Goal: Task Accomplishment & Management: Manage account settings

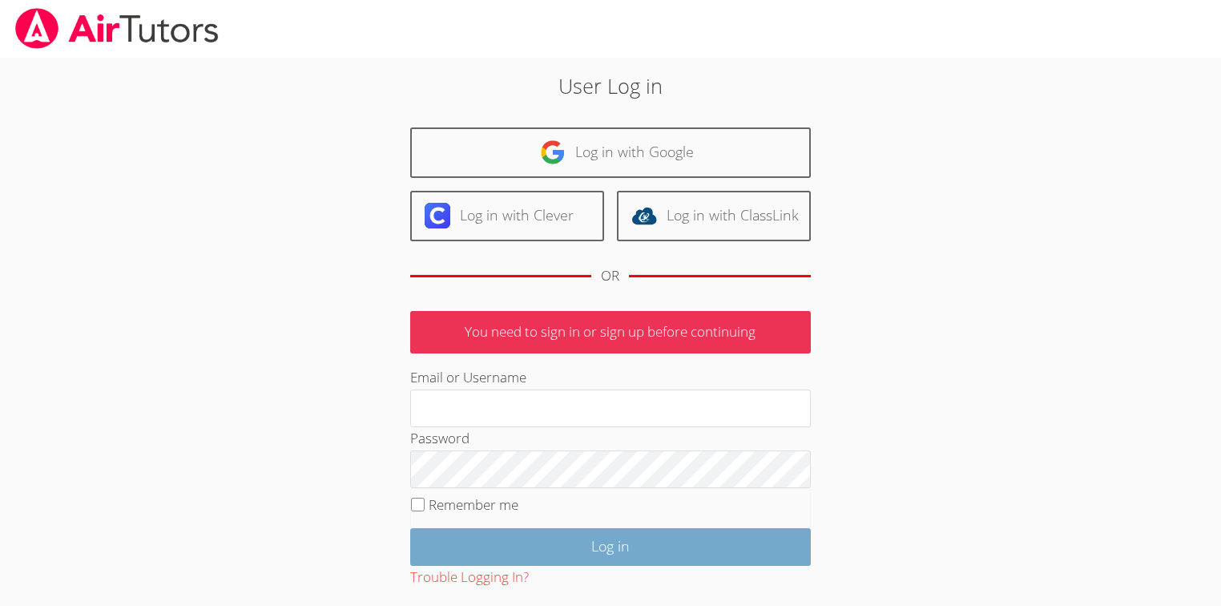
type input "hmteach1421@gmail.com"
click at [574, 566] on div "Trouble Logging In?" at bounding box center [610, 577] width 401 height 23
drag, startPoint x: 580, startPoint y: 548, endPoint x: 591, endPoint y: 550, distance: 10.5
click at [580, 550] on input "Log in" at bounding box center [610, 547] width 401 height 38
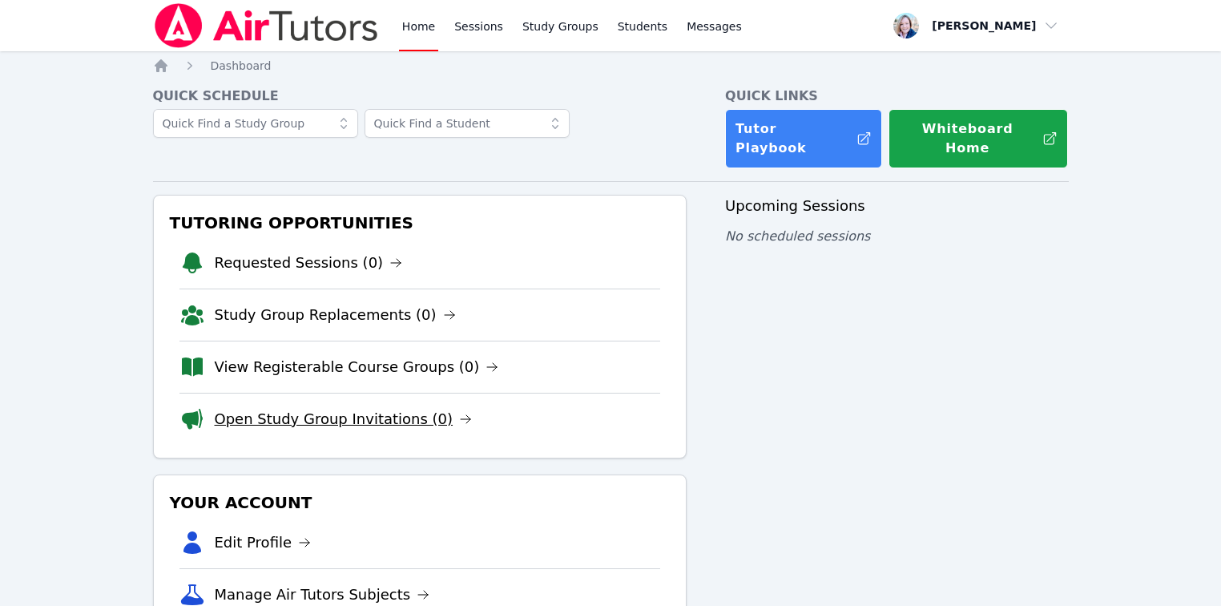
click at [428, 408] on link "Open Study Group Invitations (0)" at bounding box center [344, 419] width 258 height 22
